Goal: Check status: Check status

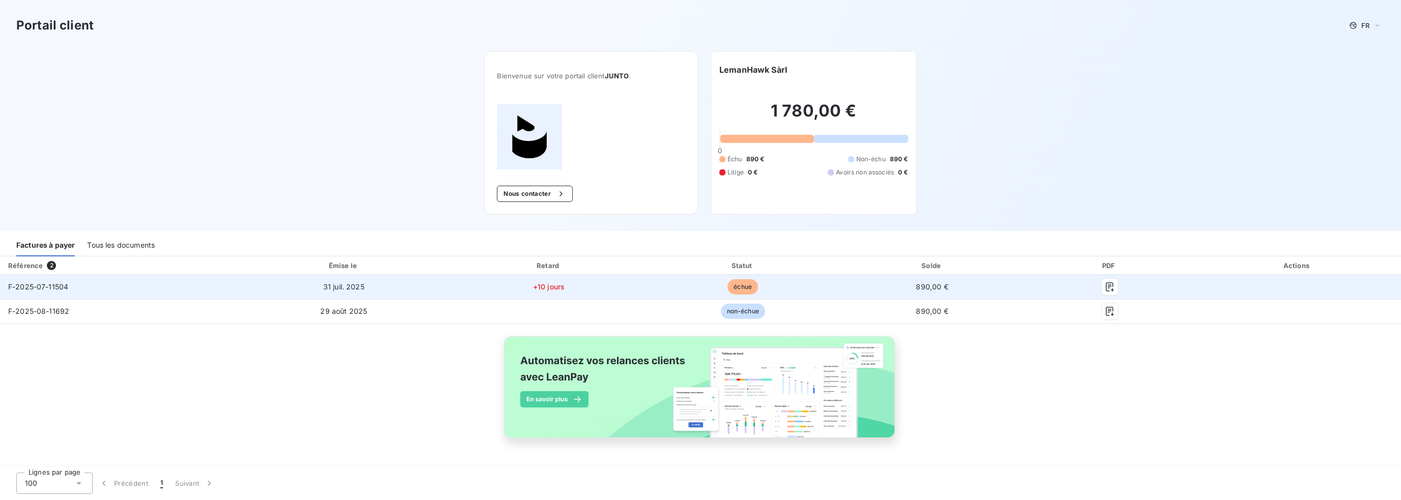
click at [1005, 287] on td "890,00 €" at bounding box center [932, 287] width 187 height 24
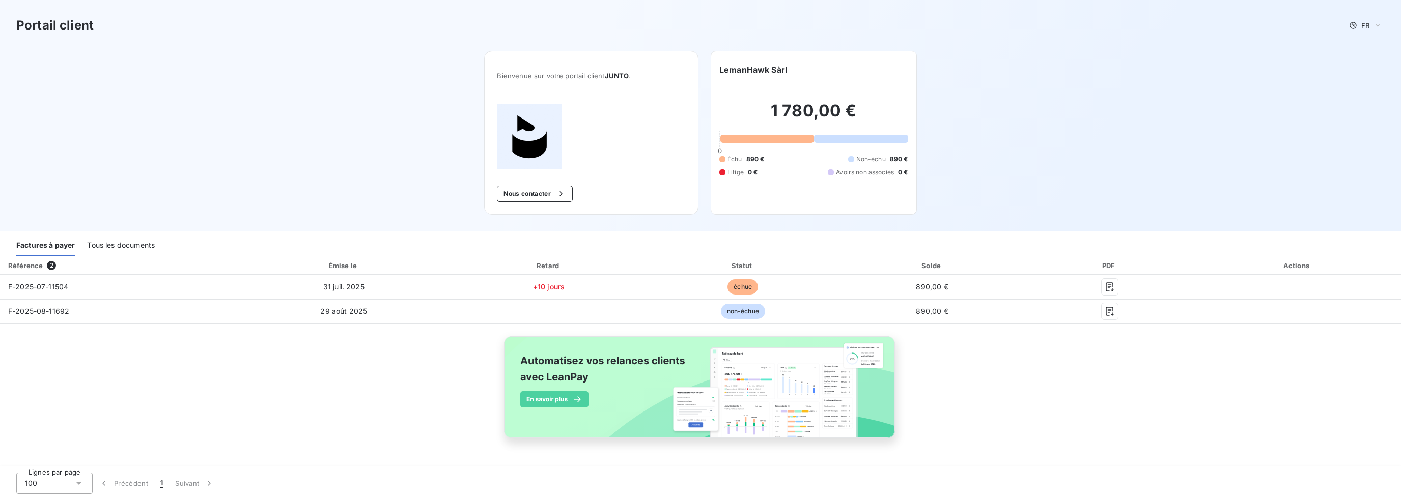
click at [110, 238] on div "Tous les documents" at bounding box center [121, 245] width 68 height 21
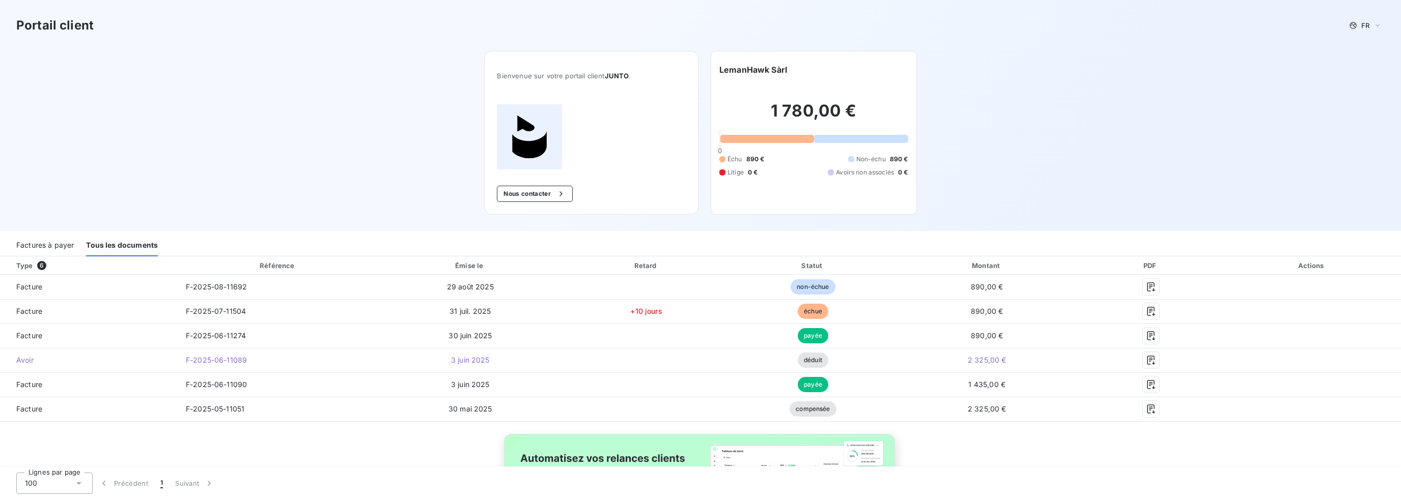
click at [45, 248] on div "Factures à payer" at bounding box center [45, 245] width 58 height 21
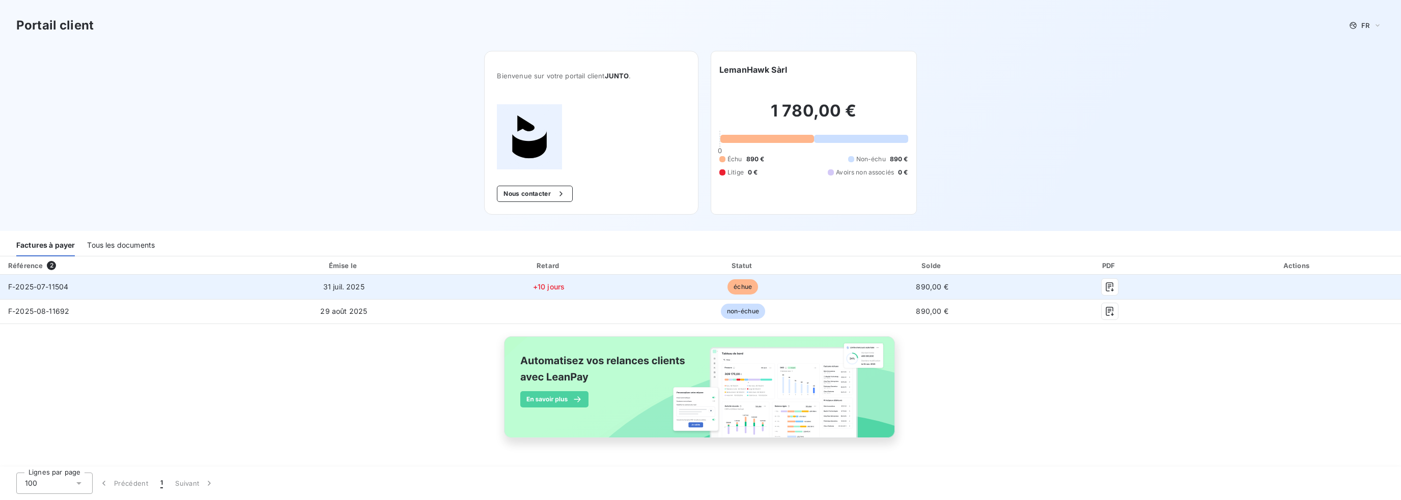
click at [638, 284] on td "+10 jours" at bounding box center [548, 287] width 196 height 24
click at [536, 290] on span "+10 jours" at bounding box center [549, 287] width 32 height 9
click at [741, 285] on span "échue" at bounding box center [742, 286] width 31 height 15
click at [1007, 285] on td "890,00 €" at bounding box center [932, 287] width 187 height 24
